Goal: Information Seeking & Learning: Learn about a topic

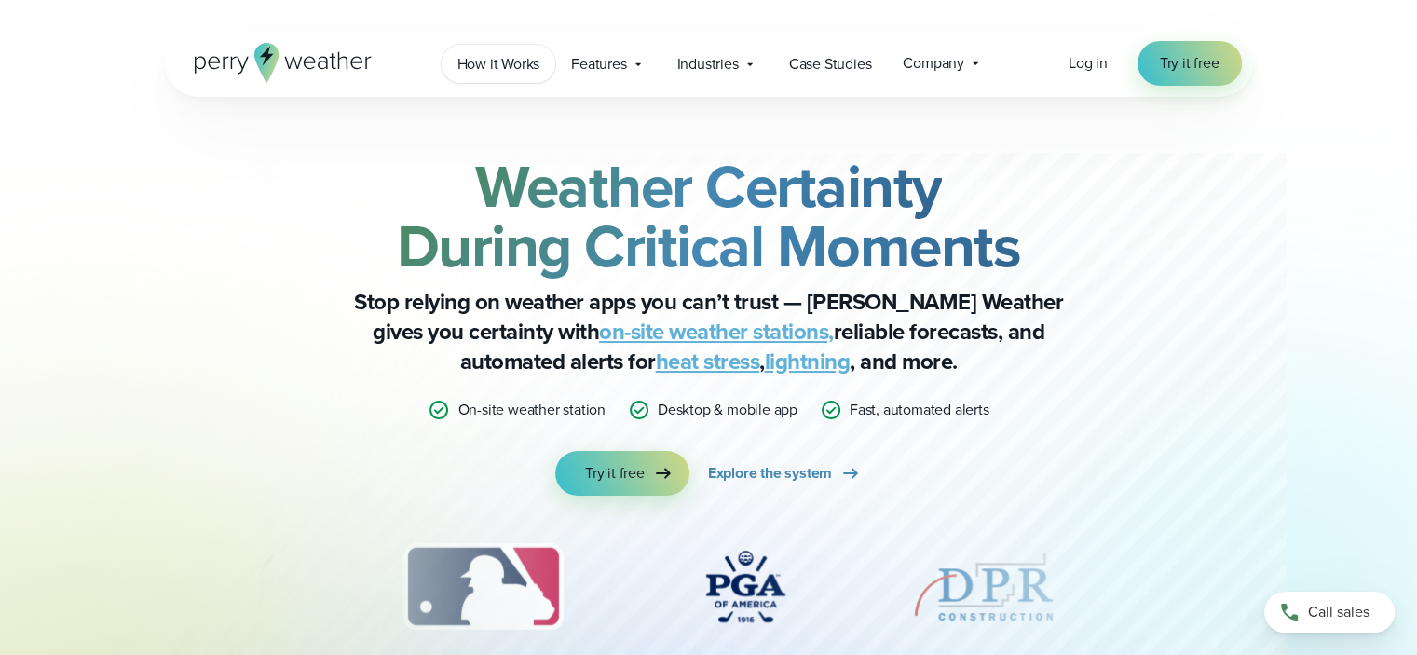
click at [492, 66] on span "How it Works" at bounding box center [499, 64] width 83 height 22
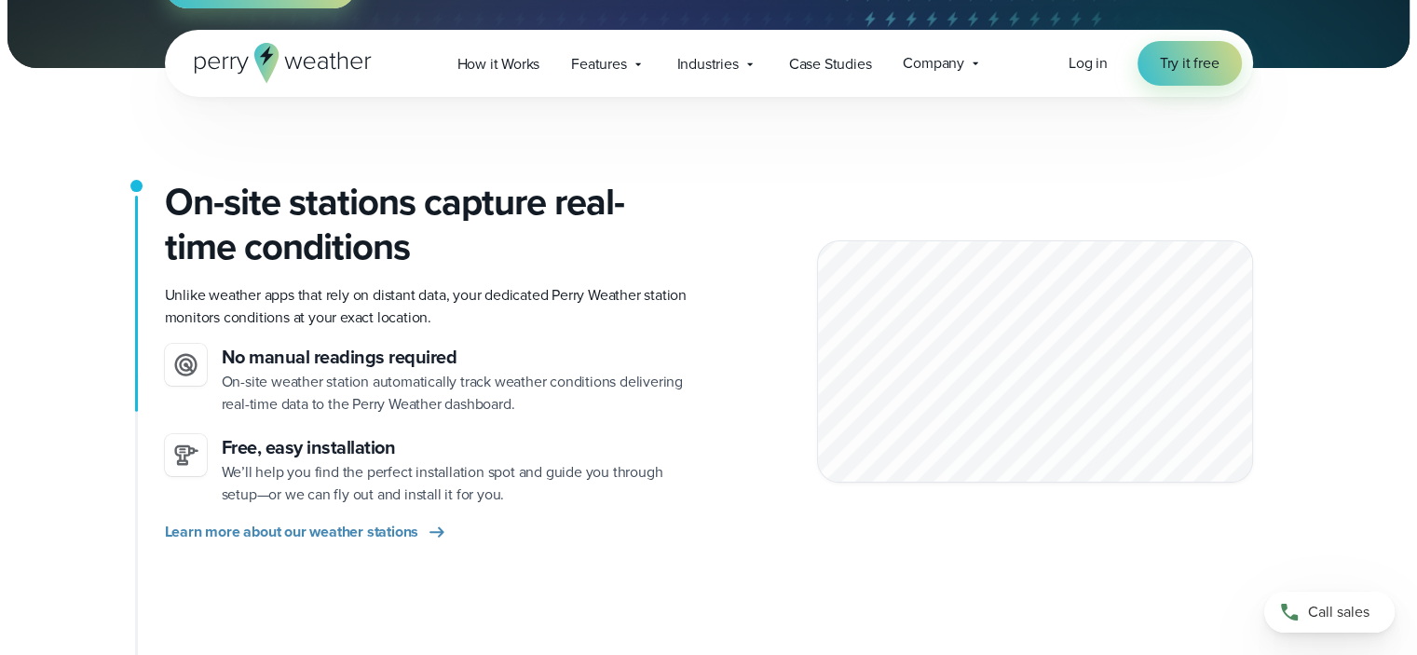
scroll to position [373, 0]
click at [440, 528] on icon at bounding box center [437, 531] width 22 height 22
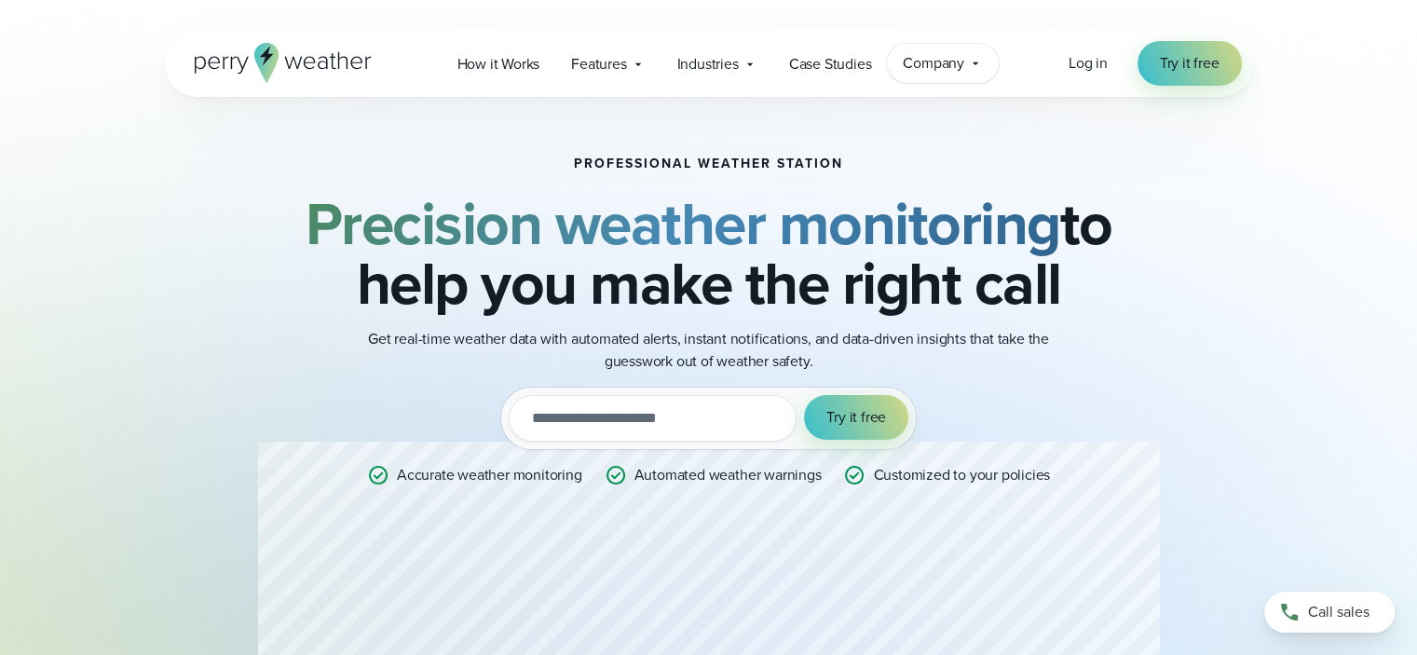
click at [973, 59] on icon at bounding box center [975, 63] width 15 height 15
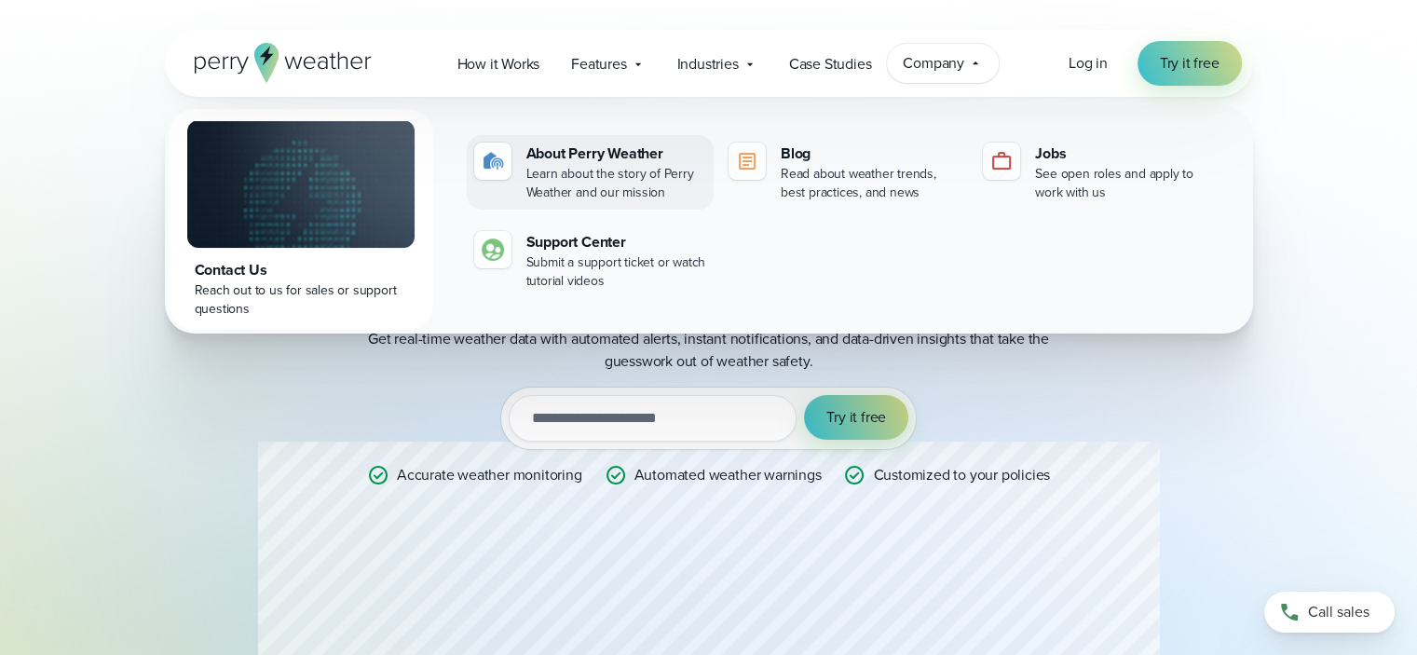
click at [562, 157] on div "About Perry Weather" at bounding box center [617, 154] width 180 height 22
